Goal: Check status: Check status

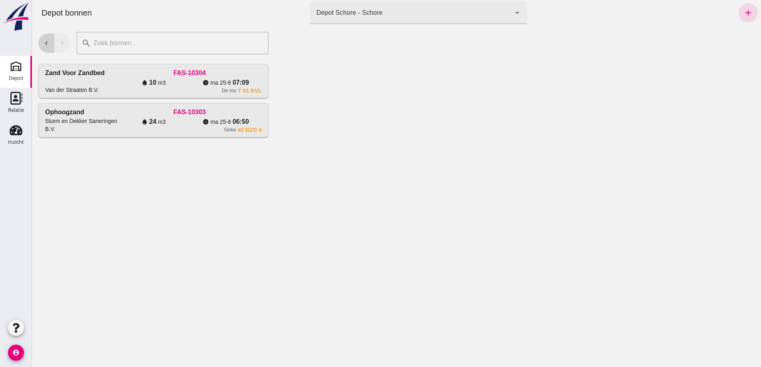
click at [42, 45] on button "chevron_left" at bounding box center [46, 43] width 16 height 19
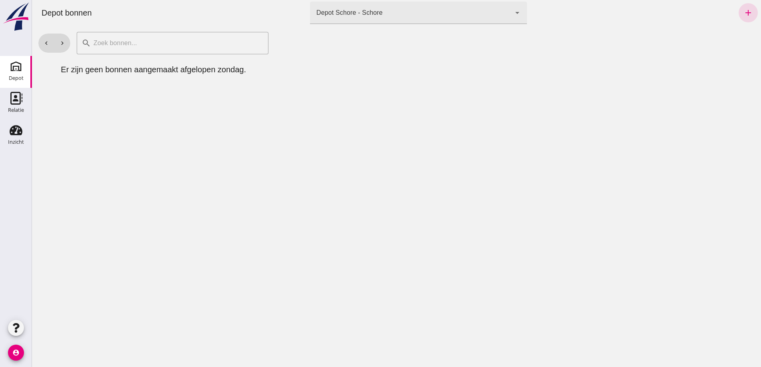
drag, startPoint x: 40, startPoint y: 45, endPoint x: 40, endPoint y: 53, distance: 8.0
click at [40, 46] on button "chevron_left" at bounding box center [46, 43] width 16 height 19
click at [44, 47] on button "chevron_left" at bounding box center [46, 43] width 16 height 19
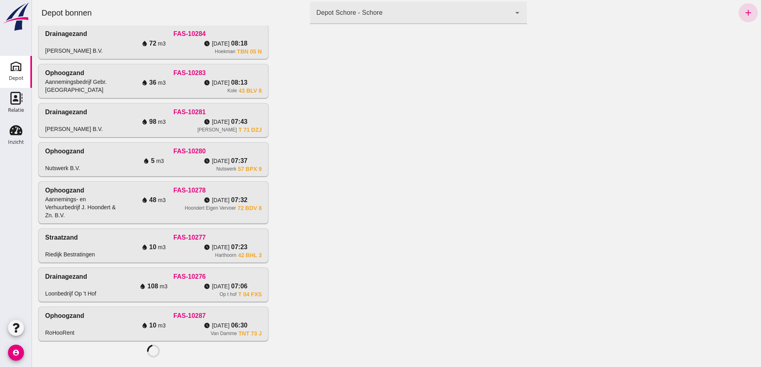
scroll to position [519, 0]
click at [123, 117] on div "FAS-10281" at bounding box center [189, 112] width 145 height 10
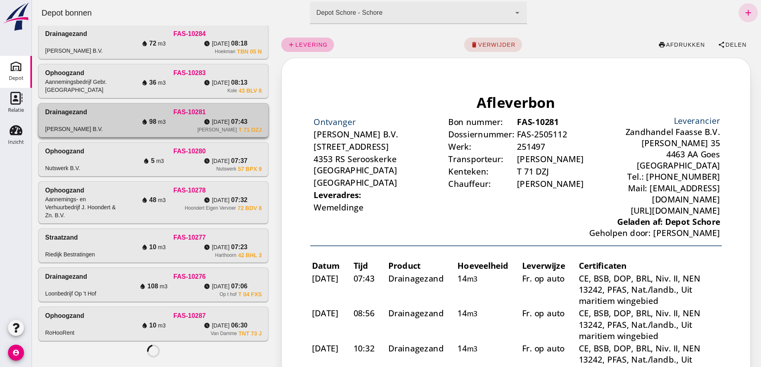
scroll to position [0, 0]
click at [674, 39] on button "print afdrukken" at bounding box center [681, 45] width 59 height 14
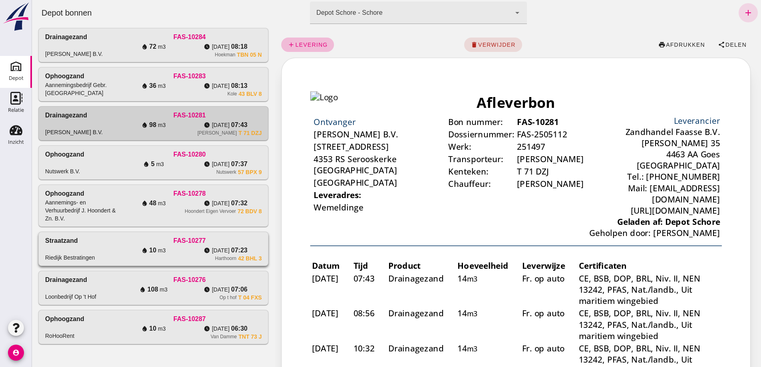
scroll to position [706, 0]
click at [206, 120] on div "watch_later [DATE] 07:43" at bounding box center [226, 125] width 72 height 10
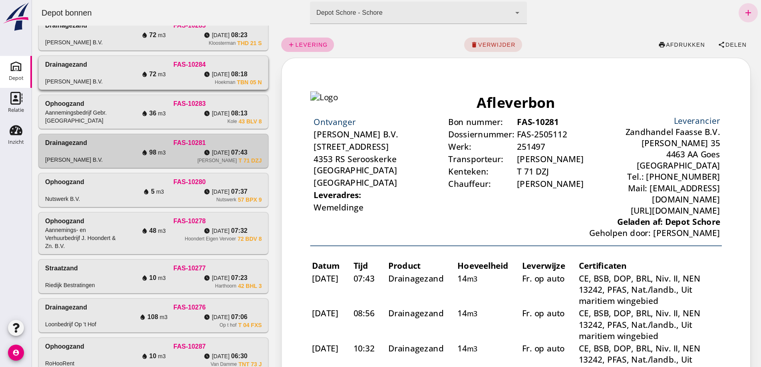
scroll to position [347, 0]
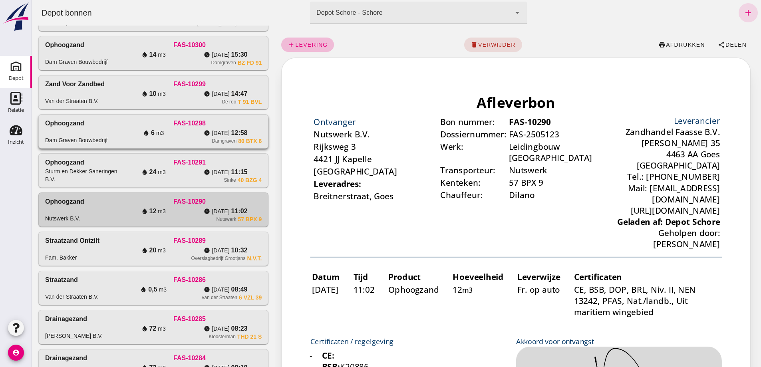
scroll to position [0, 0]
drag, startPoint x: 210, startPoint y: 96, endPoint x: 204, endPoint y: 184, distance: 88.1
click at [210, 59] on div "watch_later [DATE] 15:30" at bounding box center [226, 55] width 72 height 10
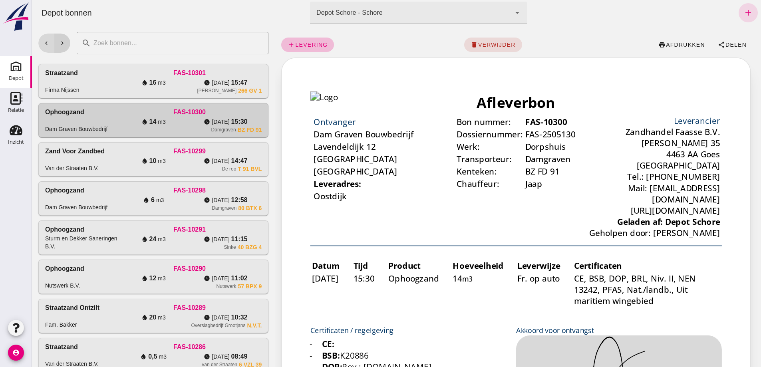
click at [64, 49] on button "chevron_right" at bounding box center [62, 43] width 16 height 19
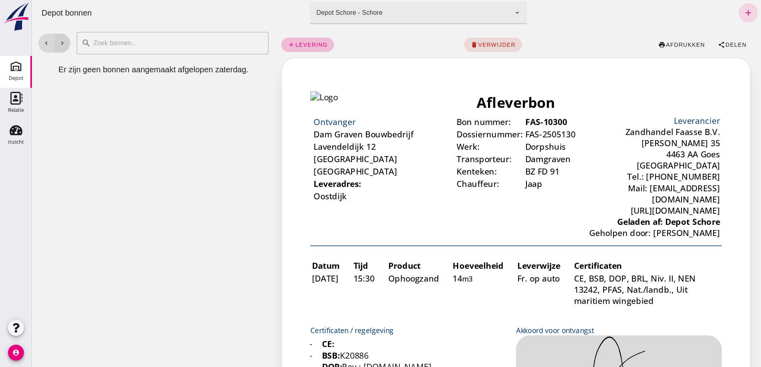
click at [63, 44] on icon "chevron_right" at bounding box center [62, 43] width 7 height 7
click at [67, 42] on button "chevron_right" at bounding box center [62, 43] width 16 height 19
